Goal: Transaction & Acquisition: Purchase product/service

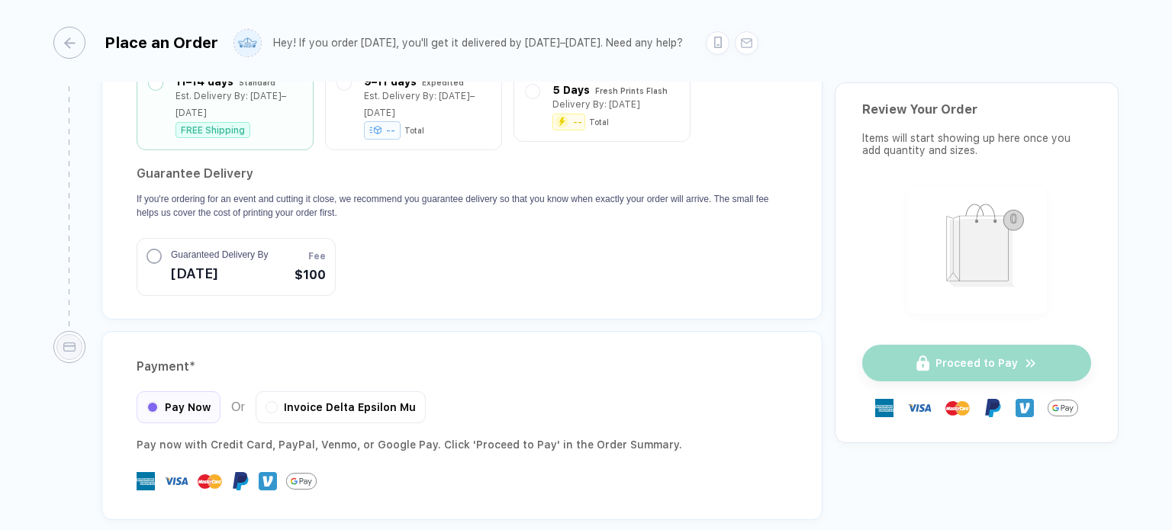
scroll to position [1427, 0]
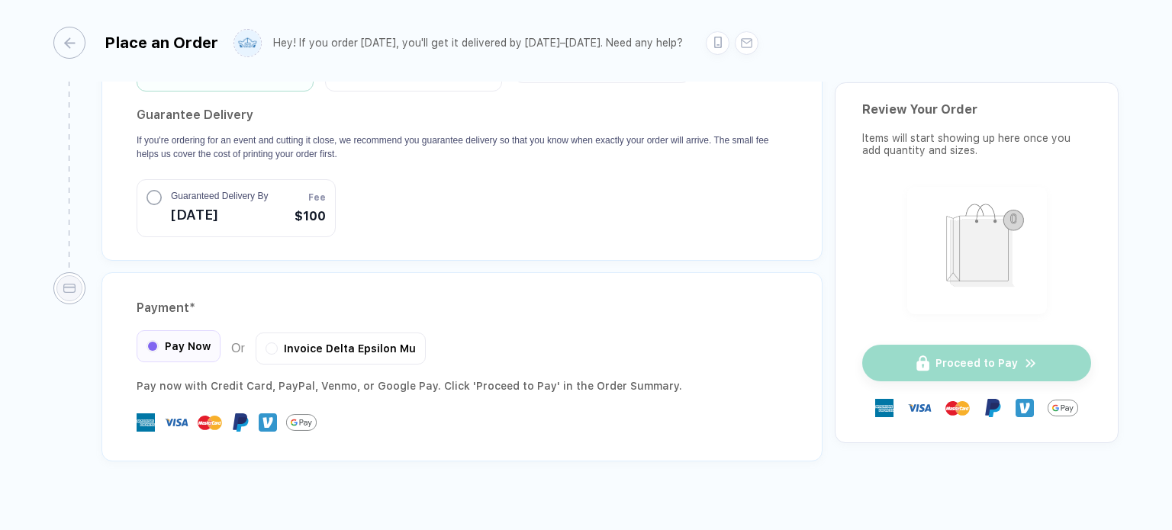
click at [186, 340] on span "Pay Now" at bounding box center [188, 346] width 46 height 12
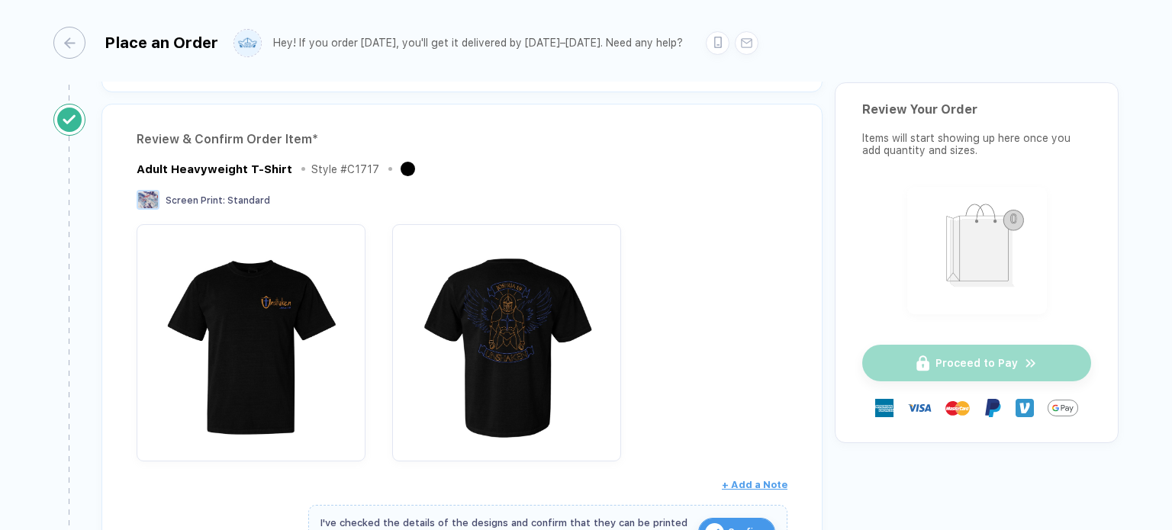
scroll to position [86, 0]
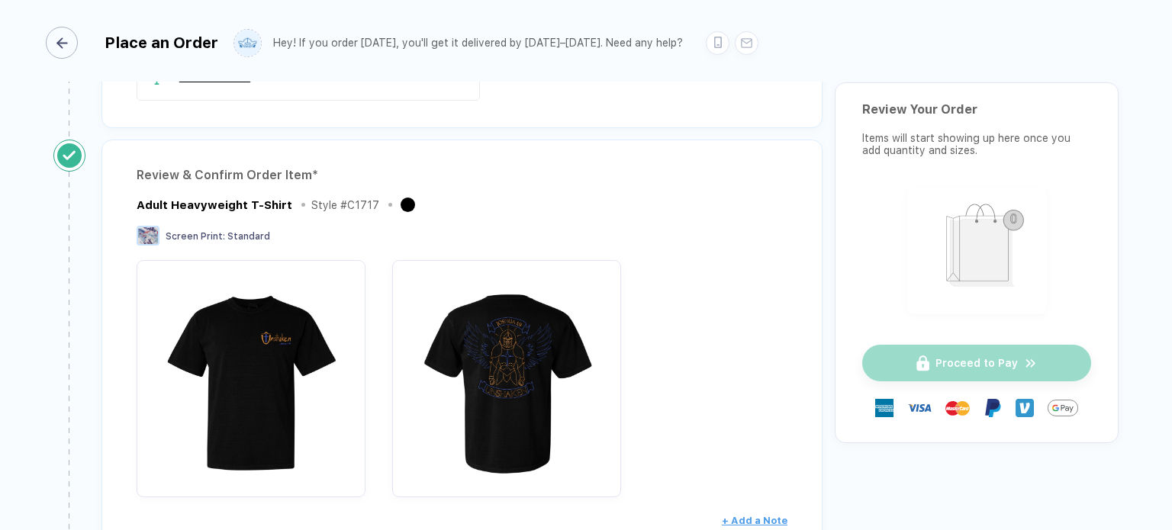
click at [63, 28] on div "button" at bounding box center [62, 43] width 32 height 32
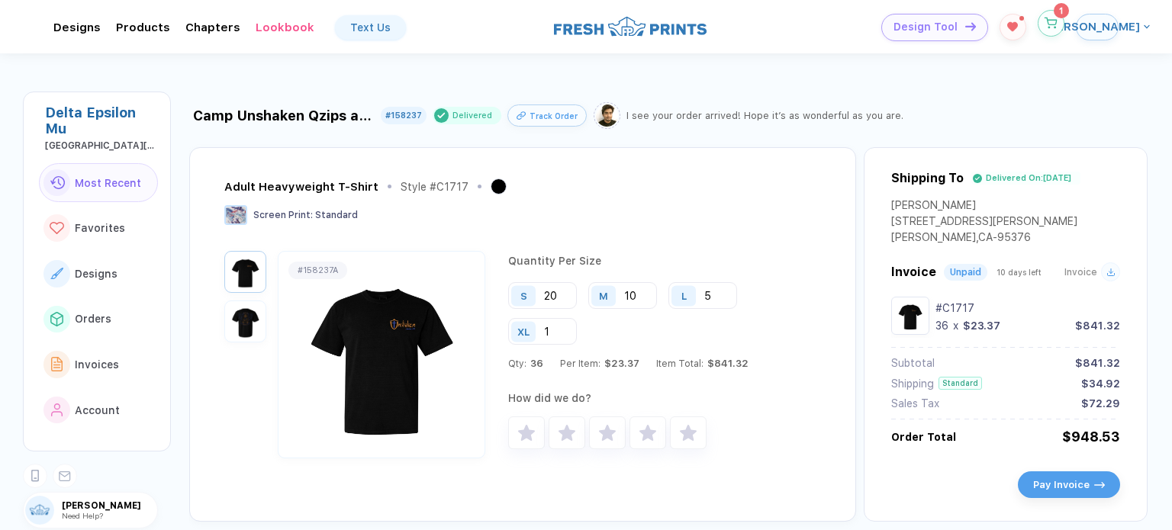
click at [1052, 31] on button "button" at bounding box center [1050, 23] width 27 height 27
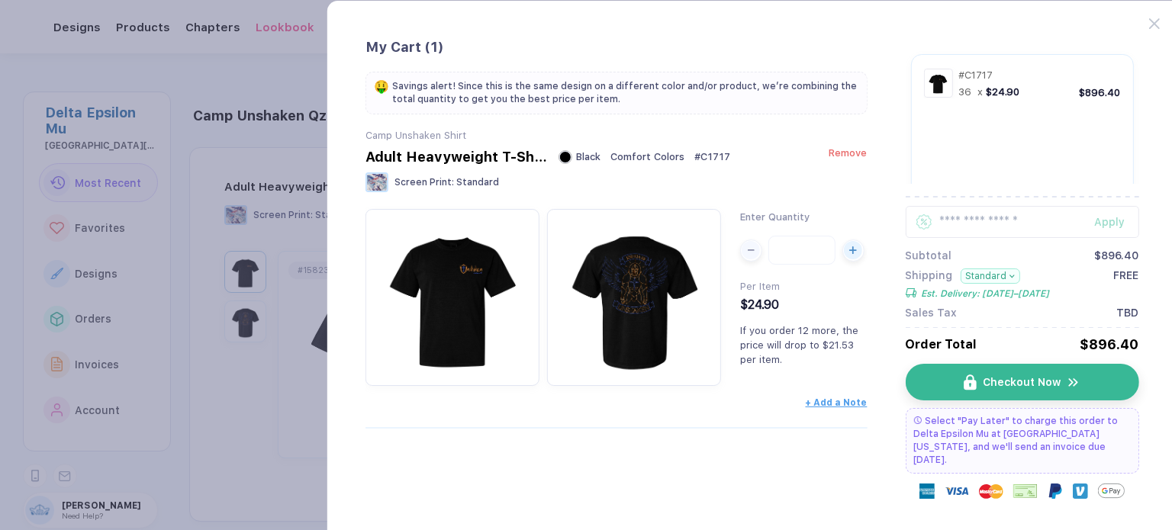
click at [858, 153] on span "Remove" at bounding box center [847, 152] width 38 height 11
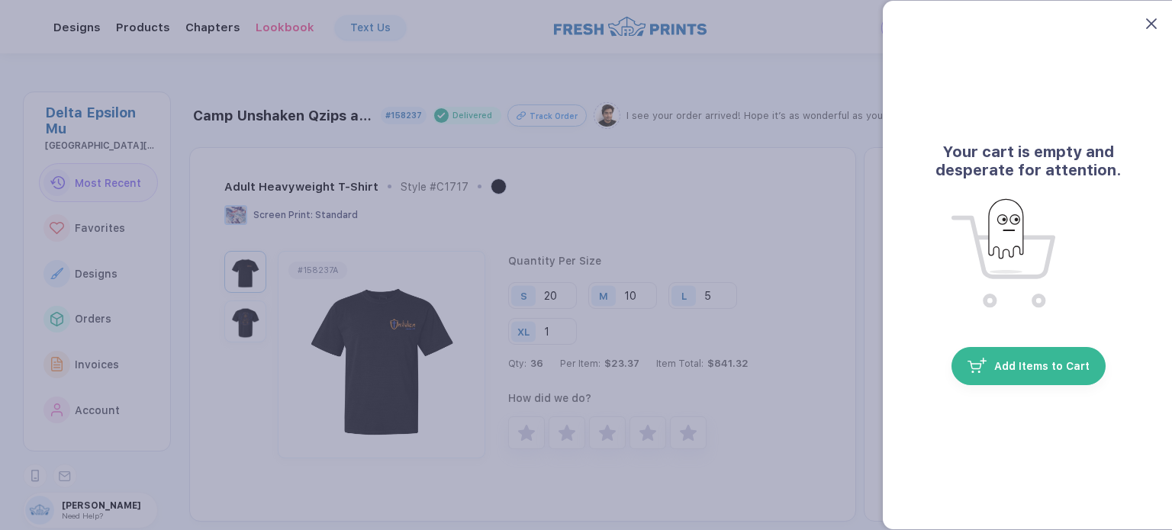
click at [1147, 19] on icon at bounding box center [1151, 23] width 11 height 11
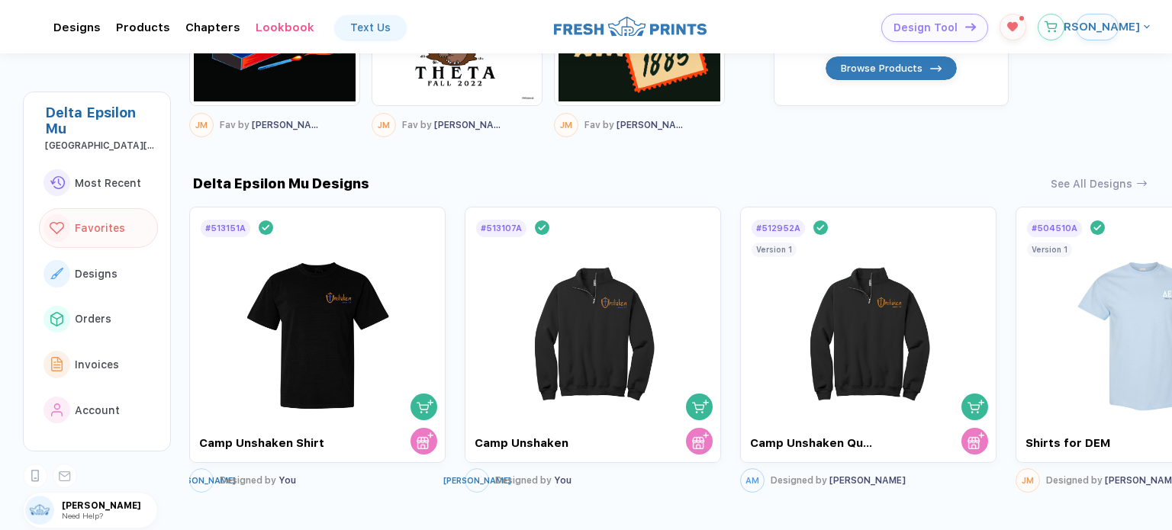
scroll to position [658, 0]
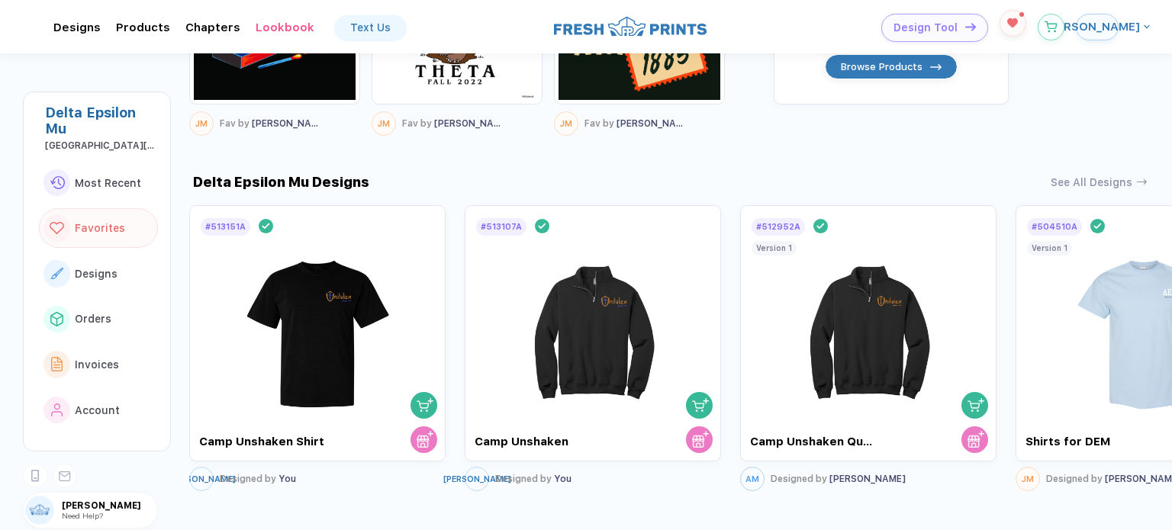
click at [1022, 30] on button "button" at bounding box center [1012, 23] width 27 height 27
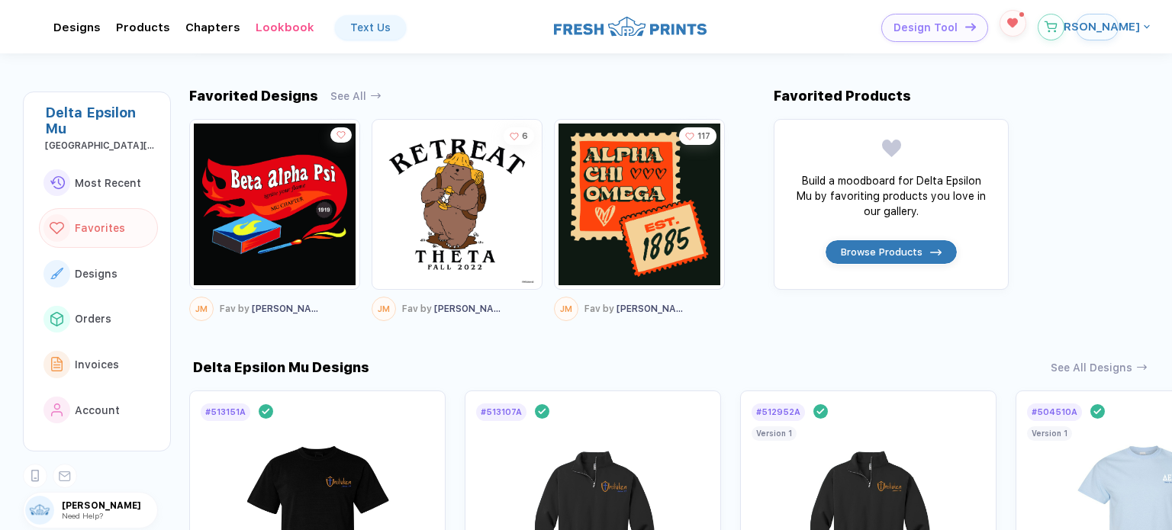
scroll to position [470, 0]
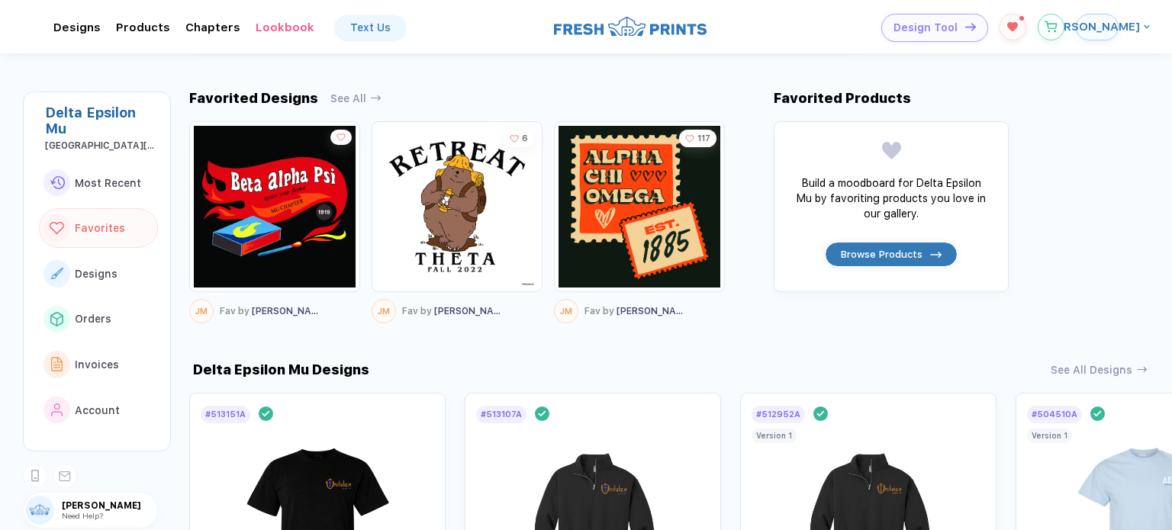
click at [1107, 36] on button "[PERSON_NAME]" at bounding box center [1097, 27] width 43 height 27
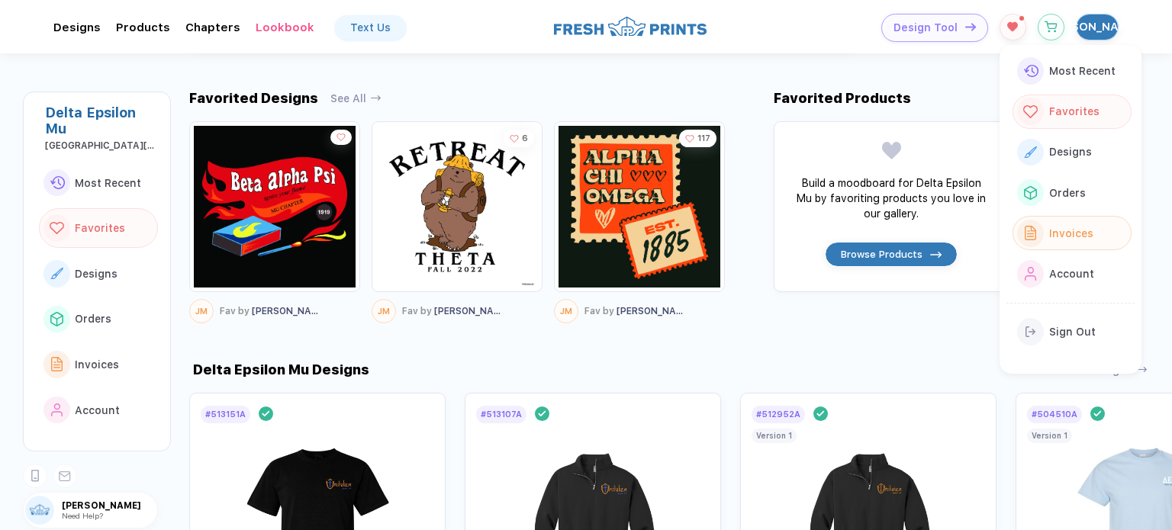
click at [1085, 216] on button "Invoices" at bounding box center [1071, 233] width 119 height 34
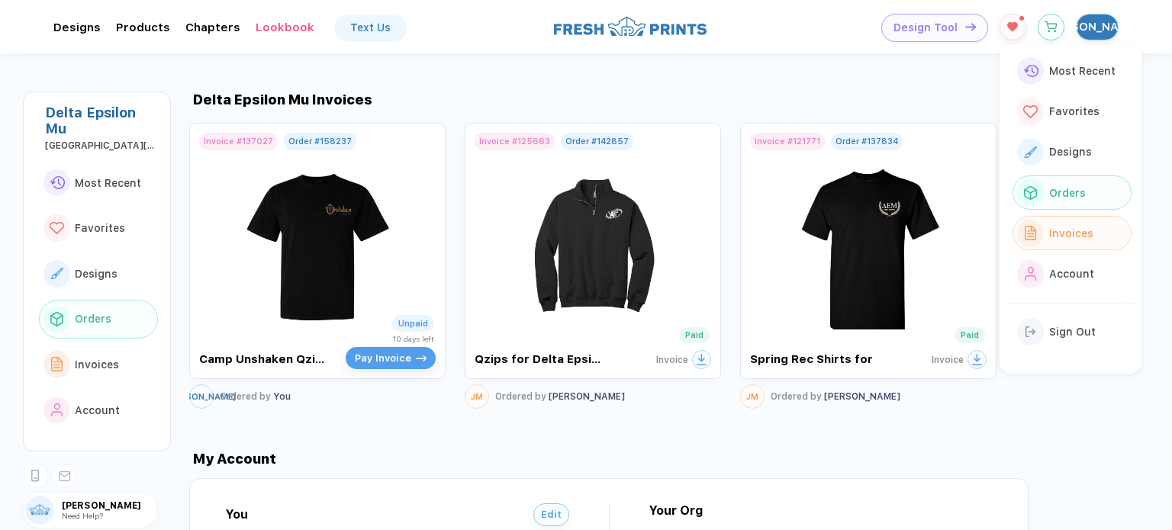
scroll to position [1458, 0]
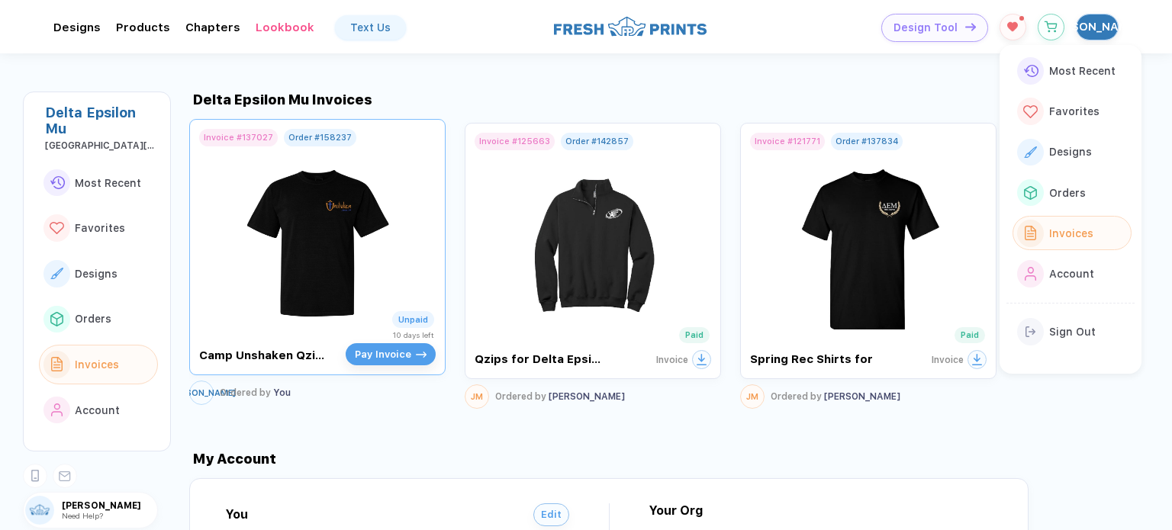
click at [375, 246] on img at bounding box center [318, 235] width 172 height 179
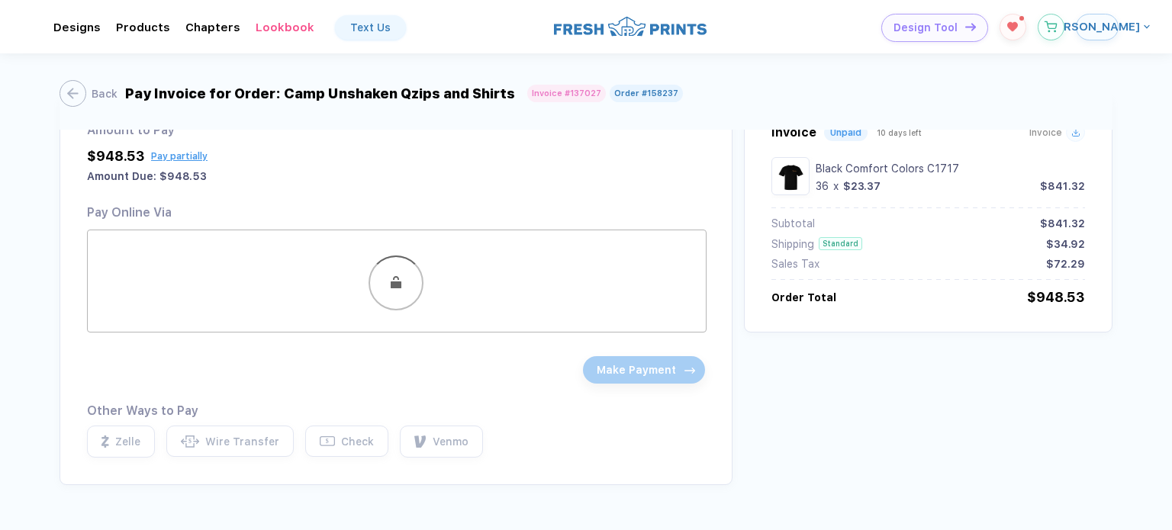
scroll to position [35, 0]
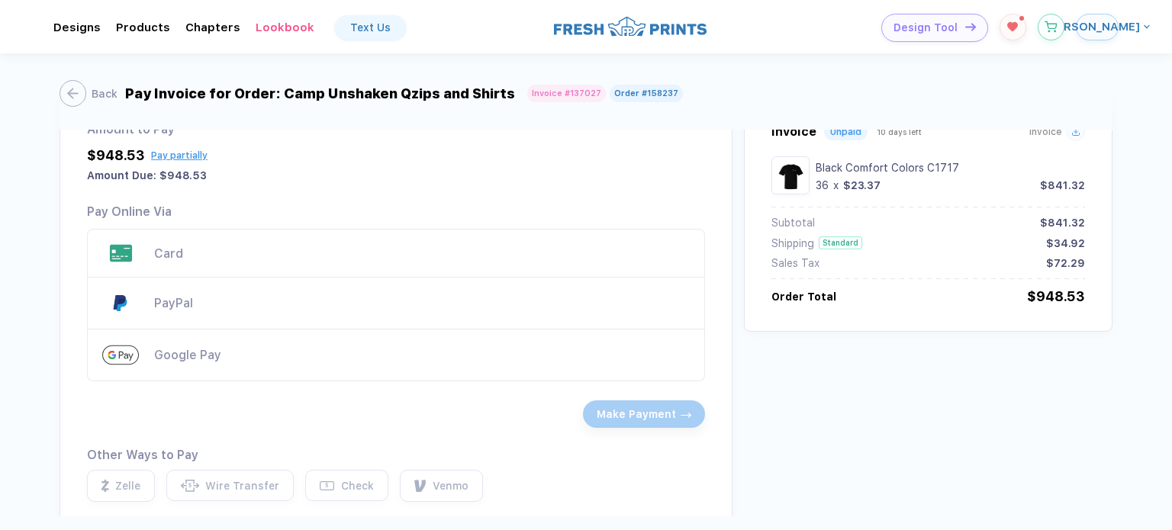
click at [412, 249] on div "Card" at bounding box center [422, 253] width 536 height 14
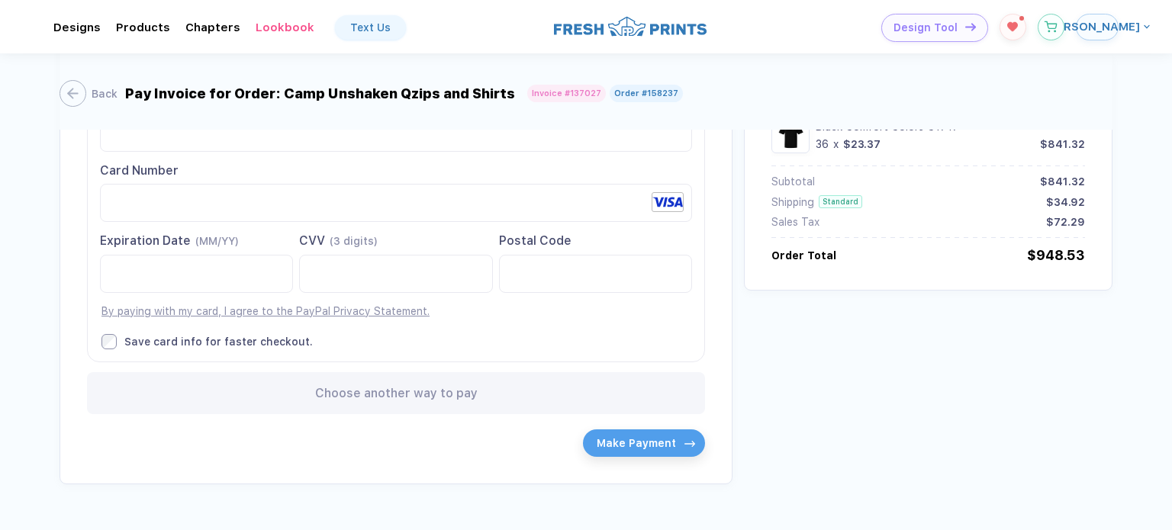
scroll to position [227, 0]
click at [617, 443] on span "Make Payment" at bounding box center [636, 438] width 79 height 12
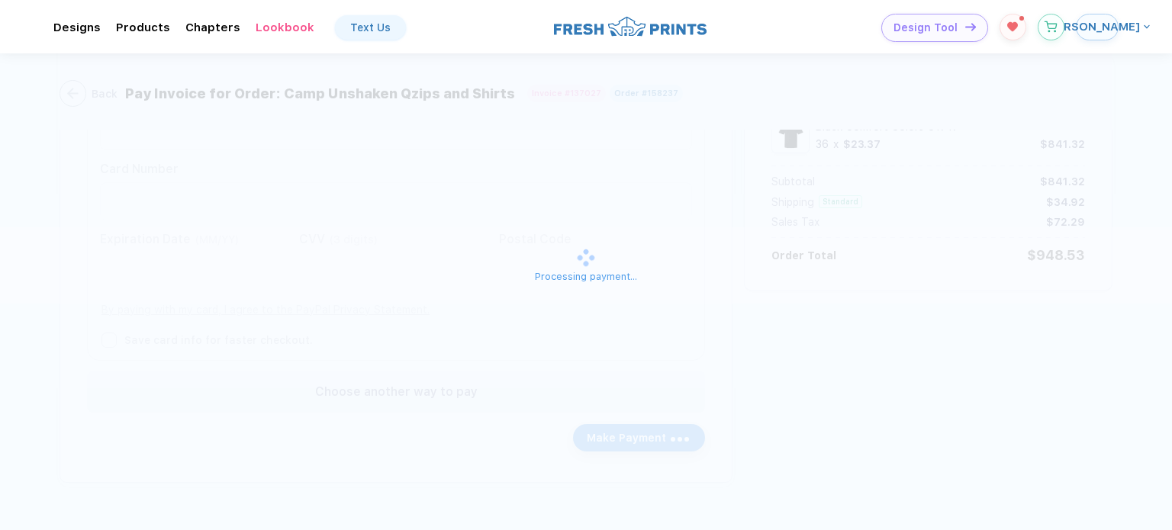
scroll to position [0, 0]
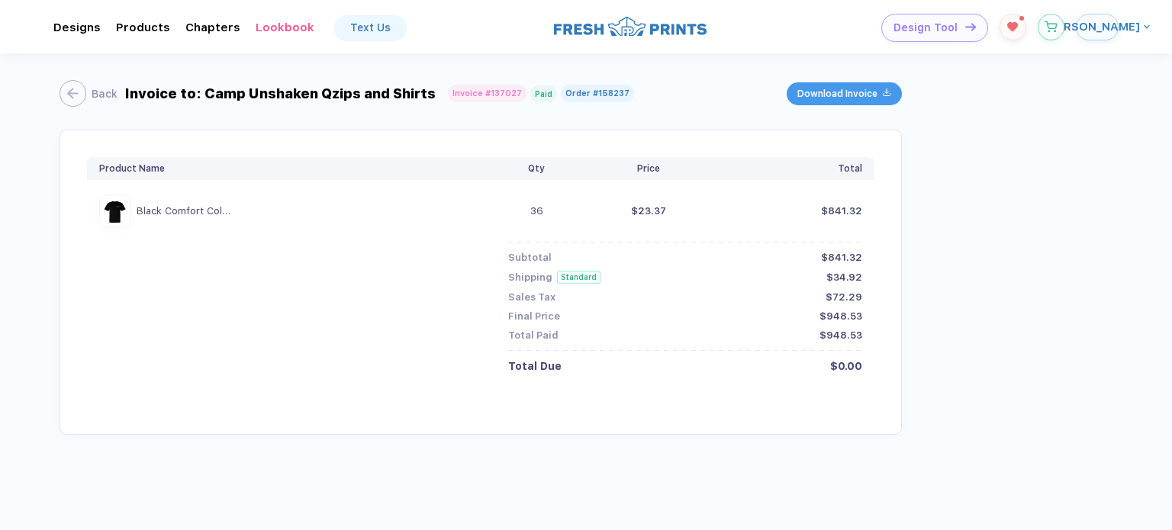
click at [833, 92] on span "Download Invoice" at bounding box center [837, 93] width 80 height 11
